Goal: Task Accomplishment & Management: Manage account settings

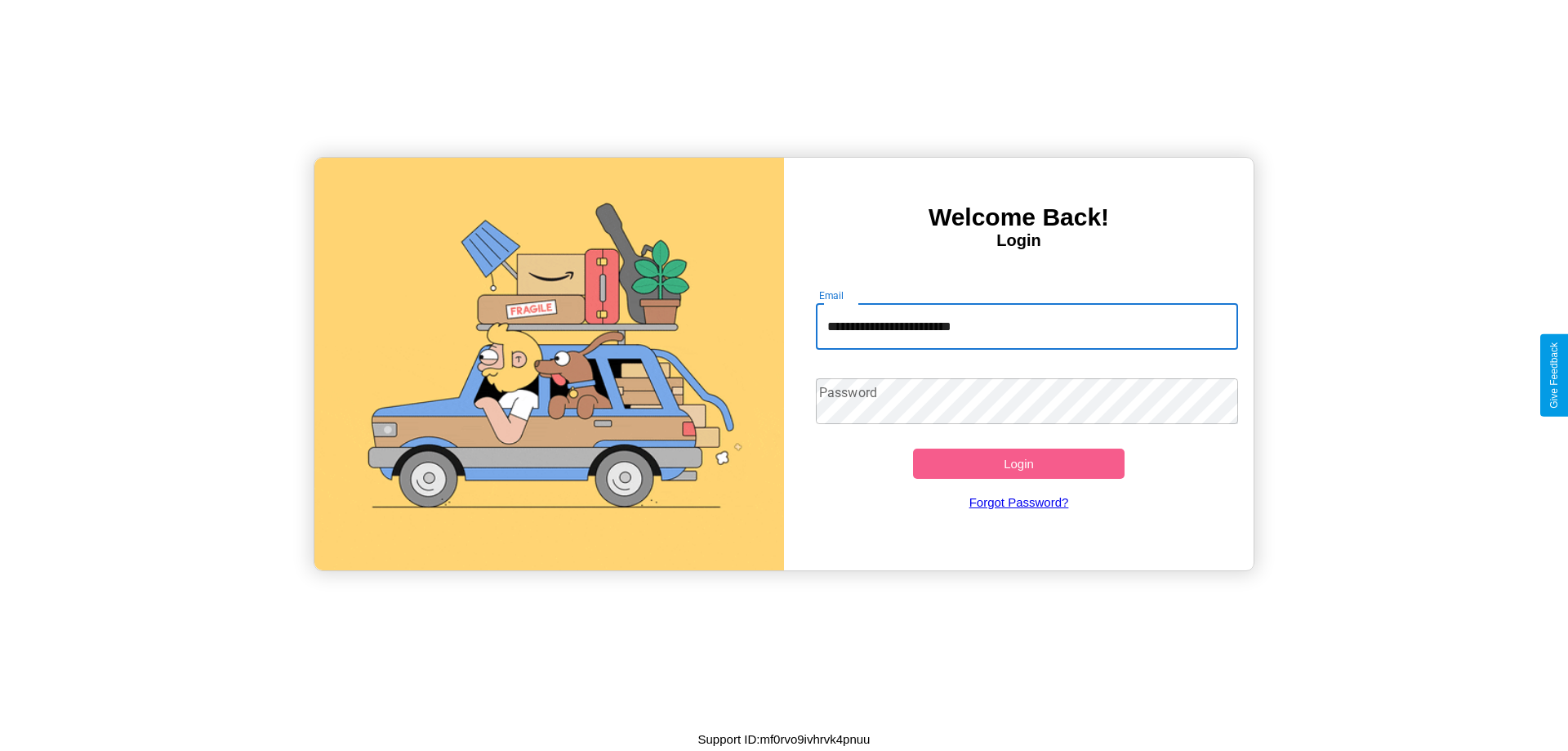
type input "**********"
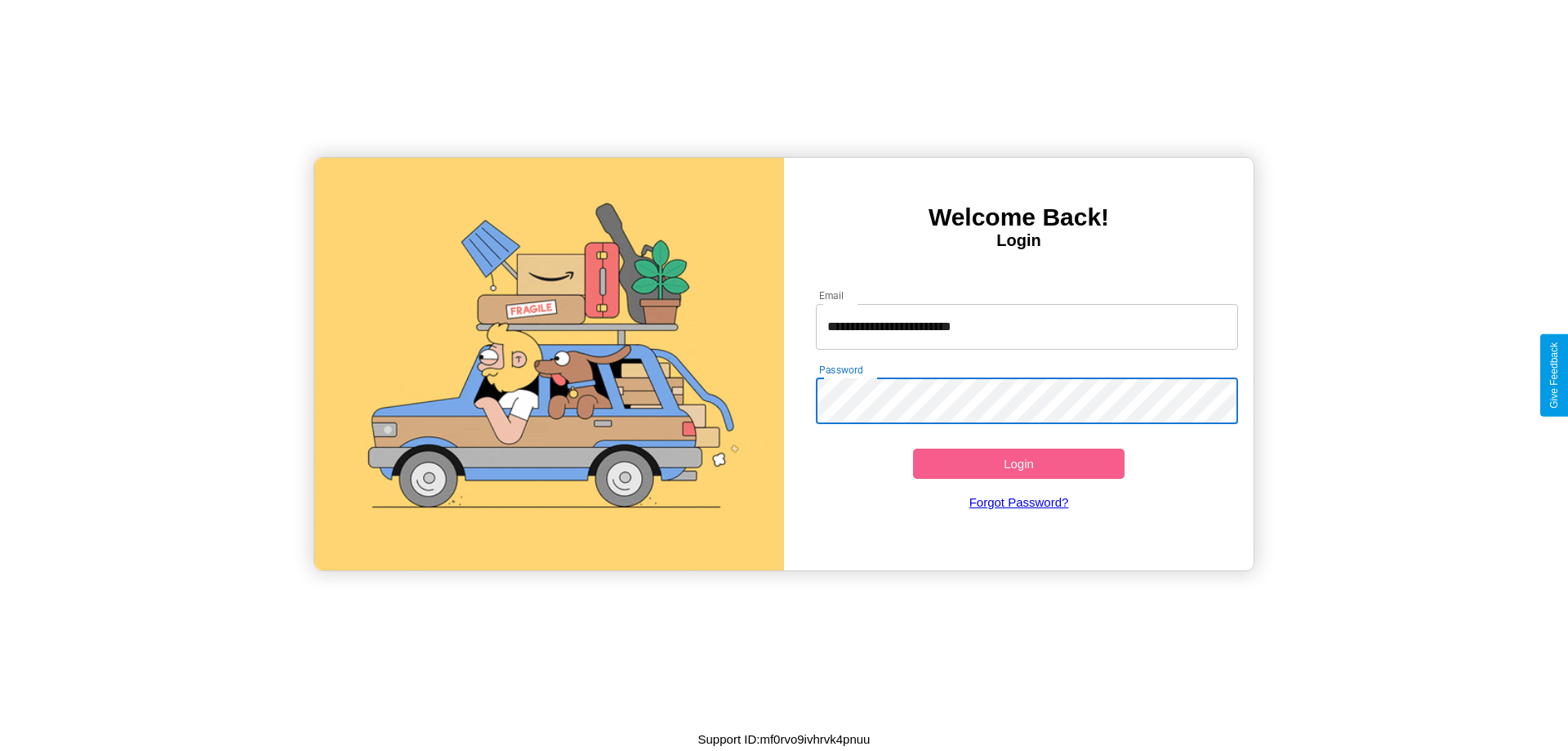
click at [1019, 464] on button "Login" at bounding box center [1018, 464] width 211 height 30
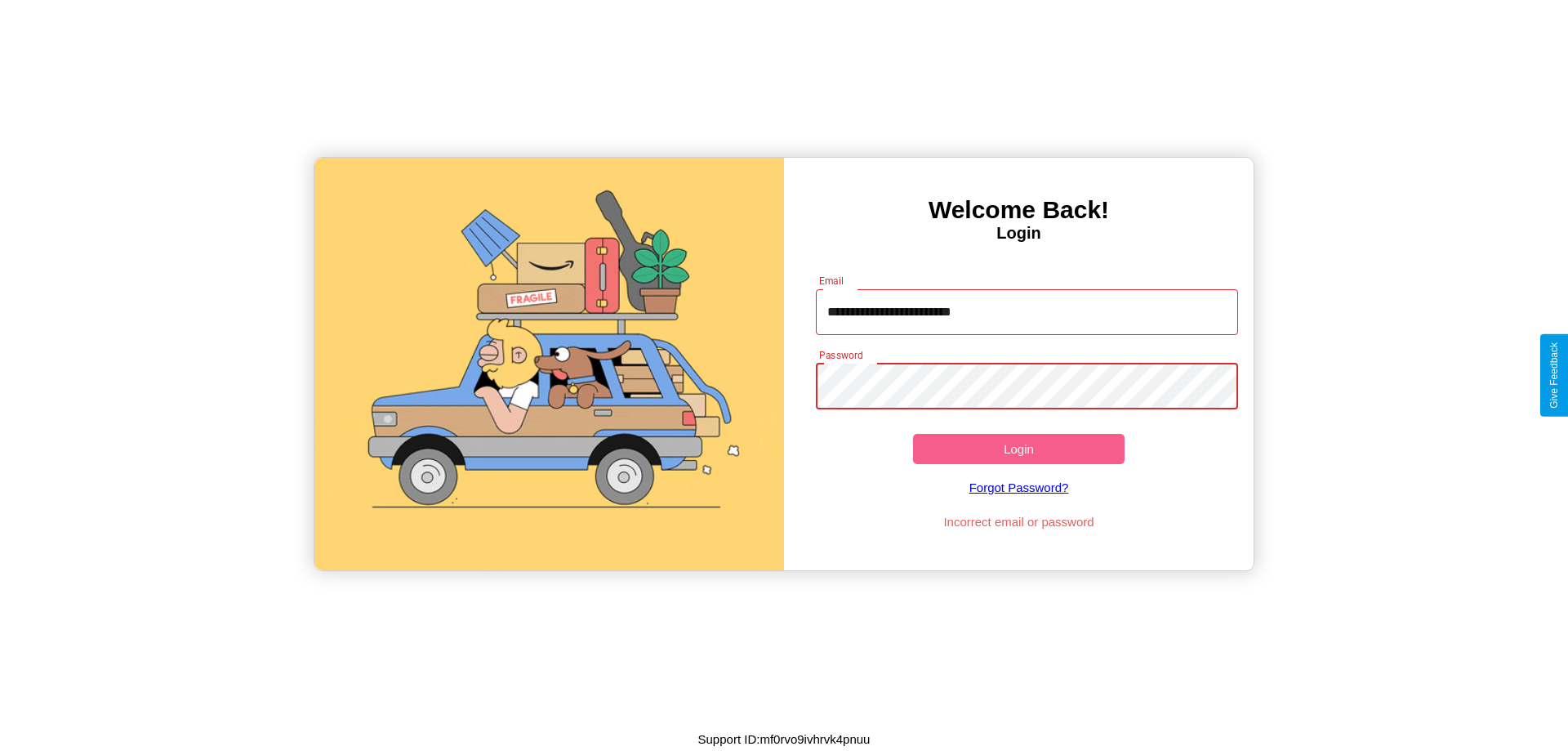
click at [1019, 448] on button "Login" at bounding box center [1018, 448] width 211 height 30
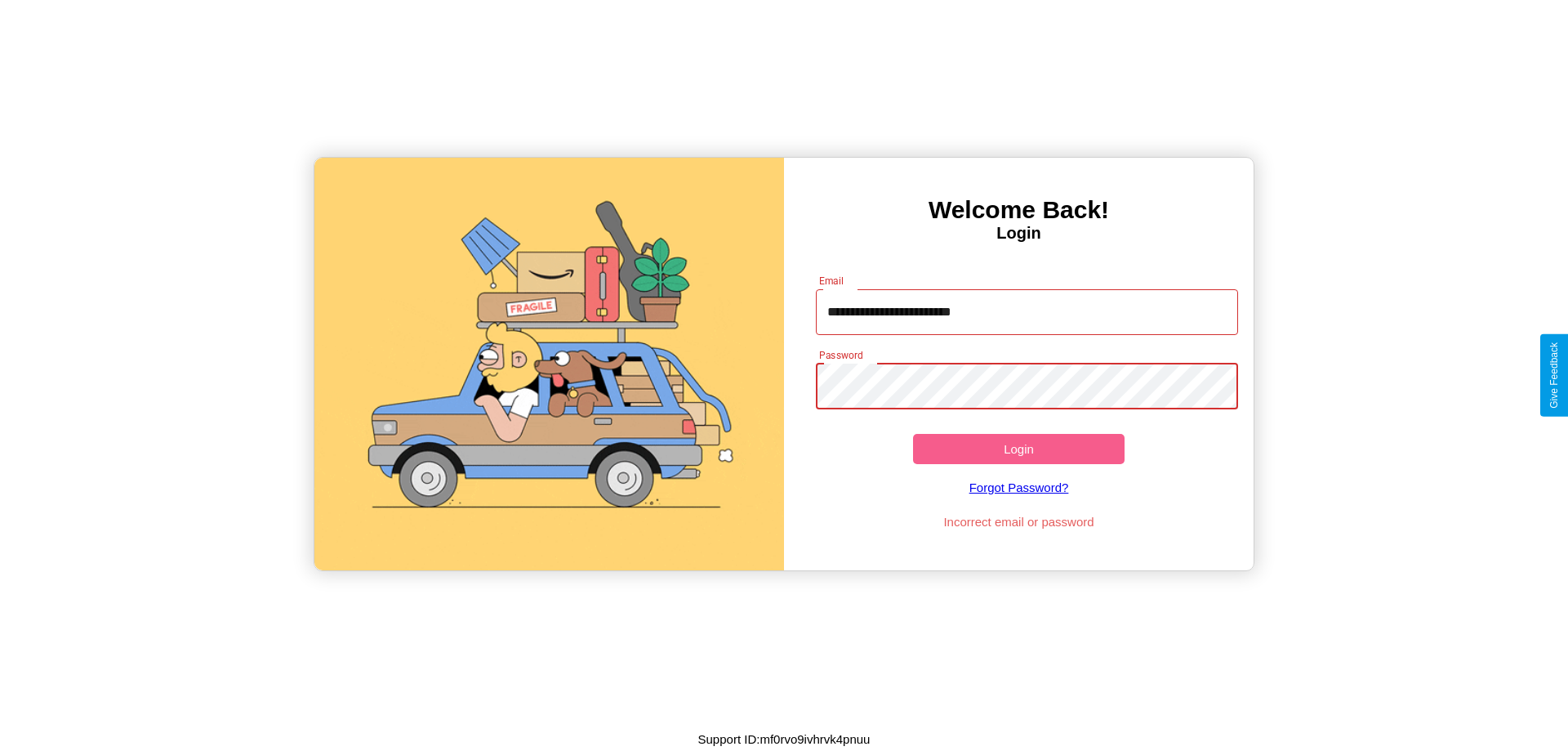
click at [1019, 448] on button "Login" at bounding box center [1018, 448] width 211 height 30
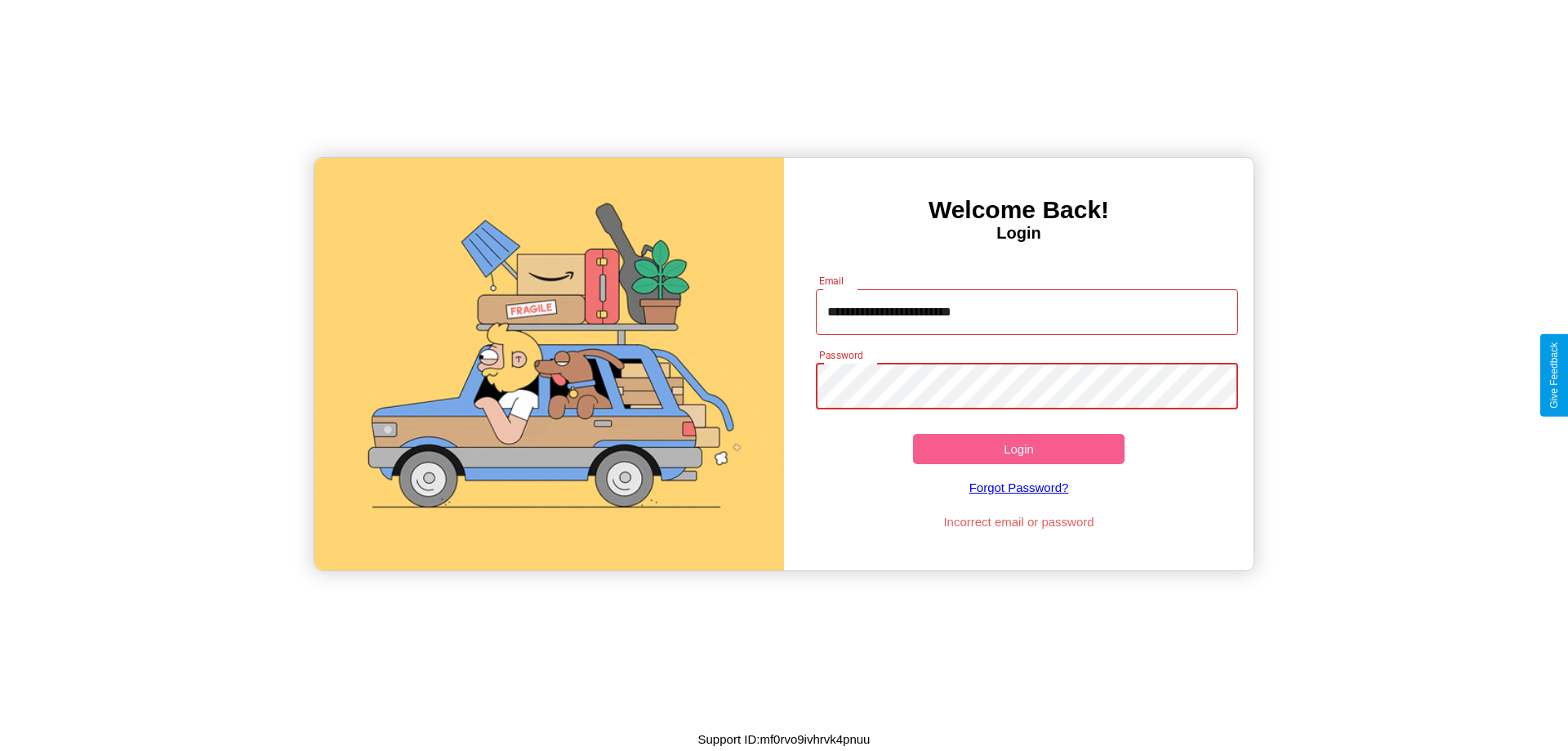
click at [1019, 448] on button "Login" at bounding box center [1018, 448] width 211 height 30
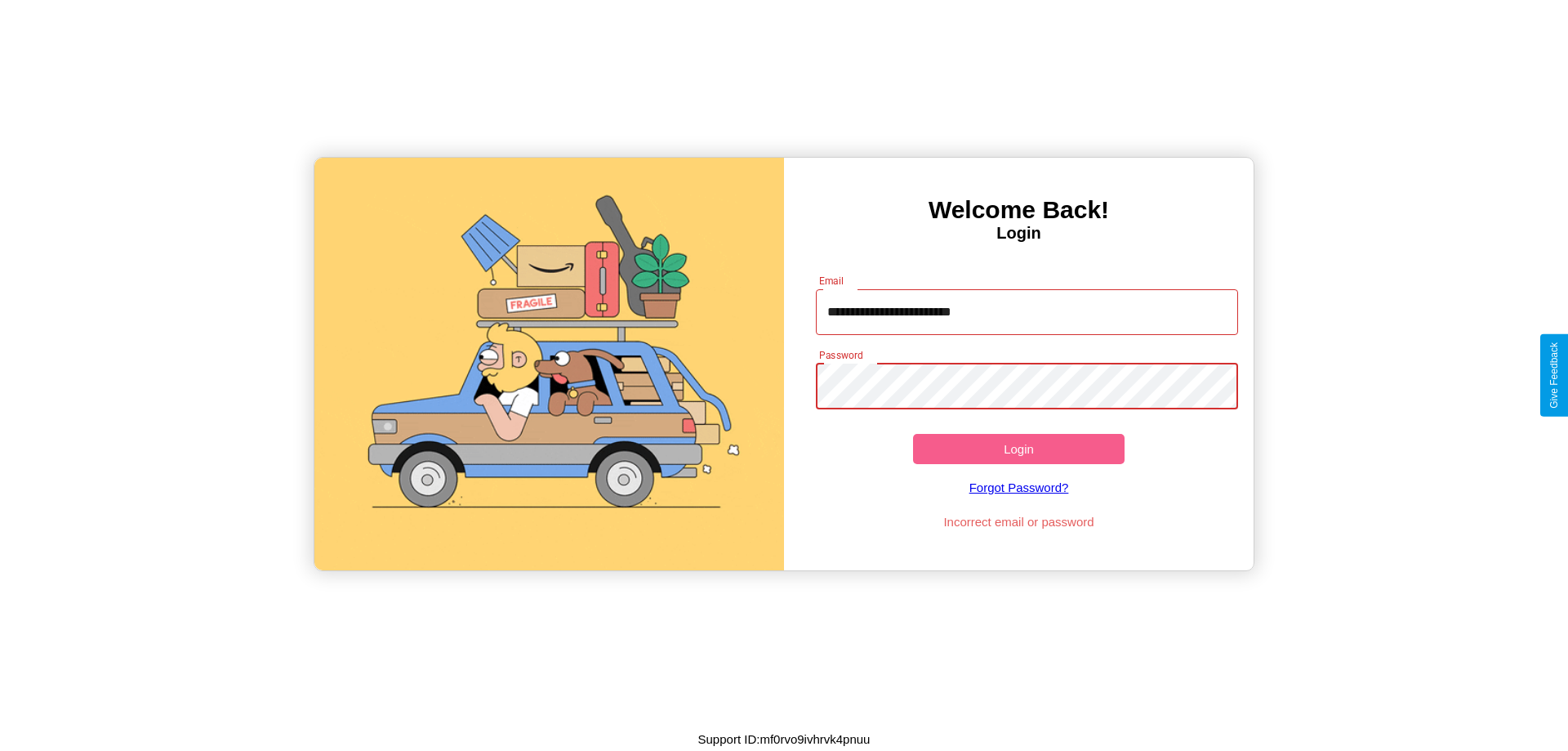
click at [1019, 448] on button "Login" at bounding box center [1018, 448] width 211 height 30
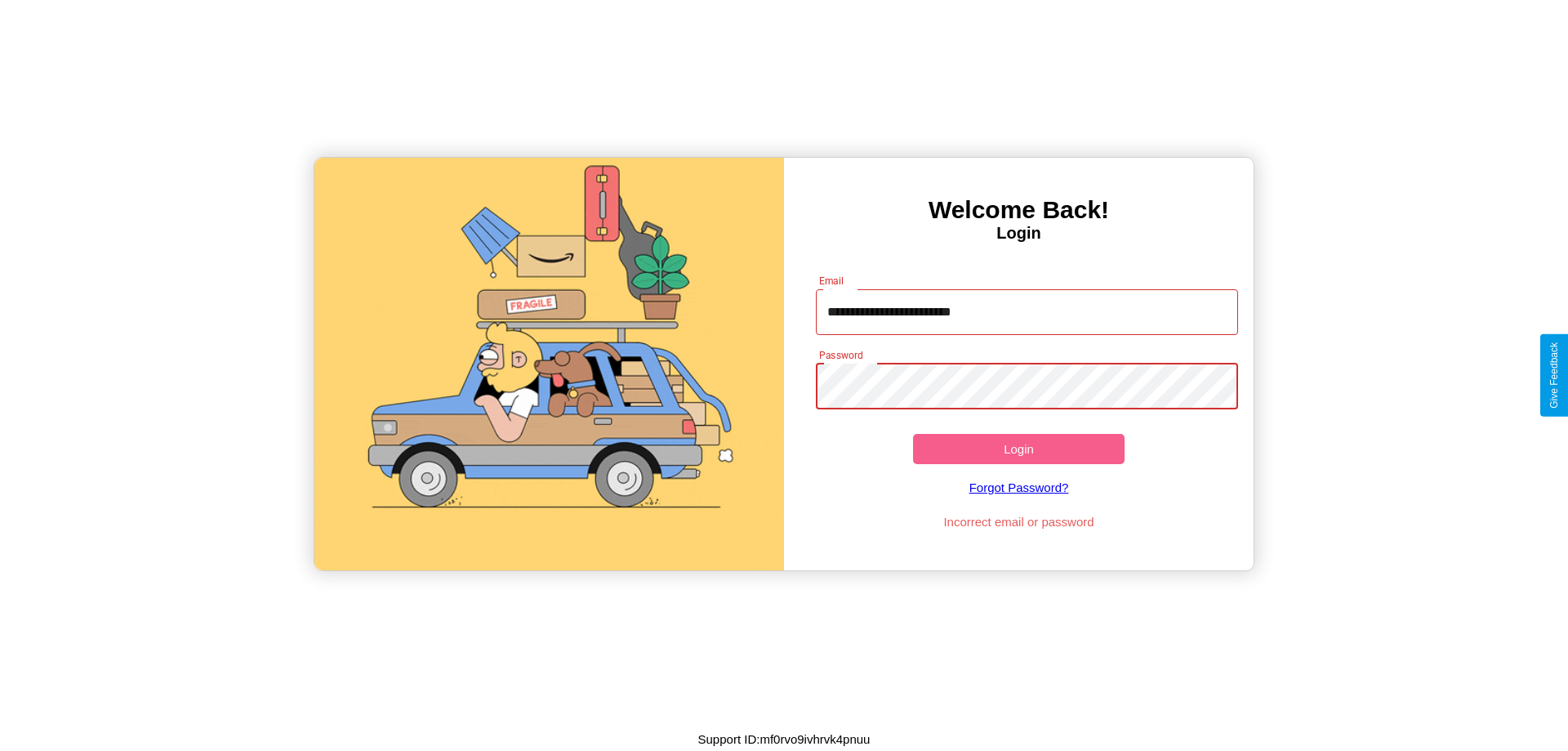
click at [1019, 448] on button "Login" at bounding box center [1018, 448] width 211 height 30
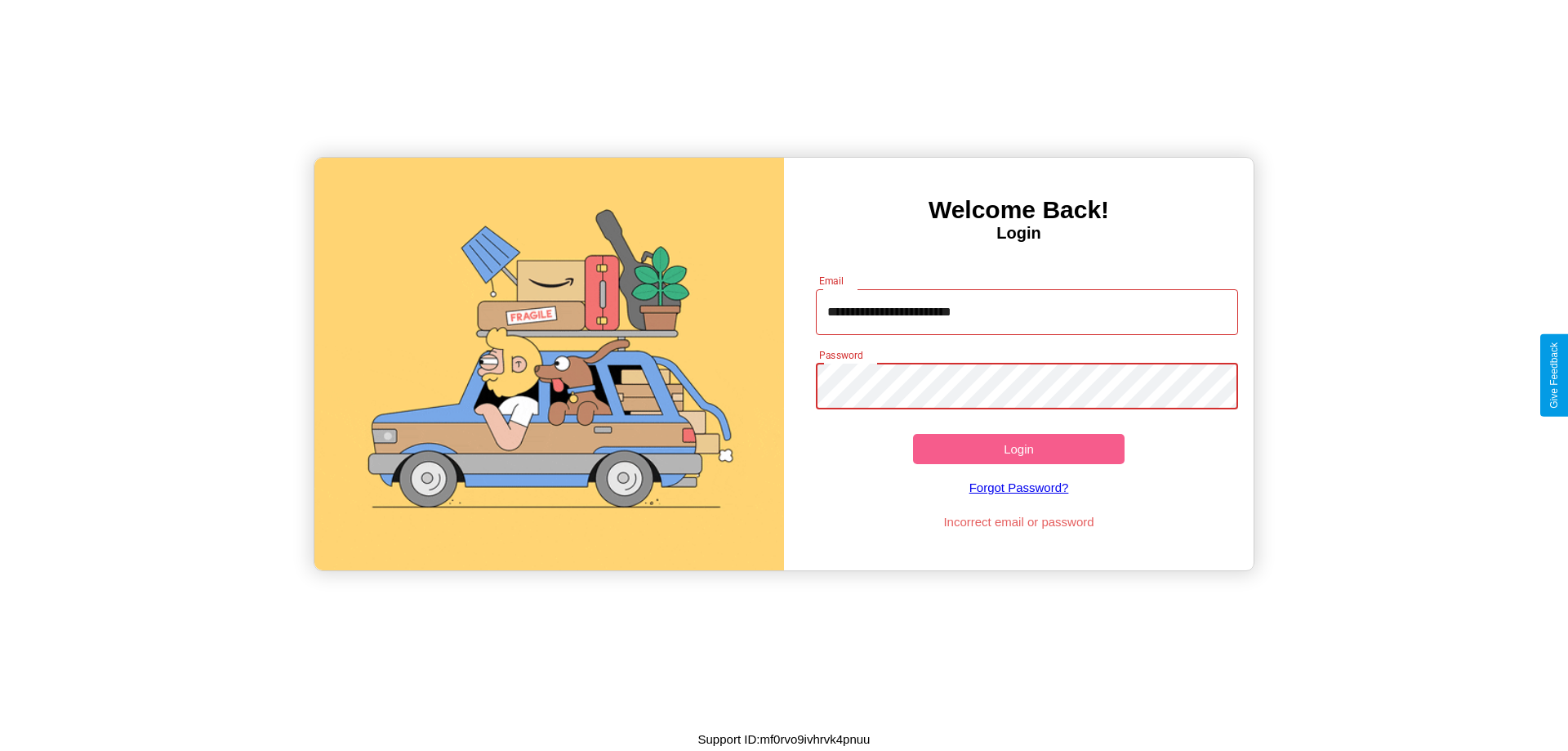
click at [1019, 448] on button "Login" at bounding box center [1018, 448] width 211 height 30
